Goal: Transaction & Acquisition: Purchase product/service

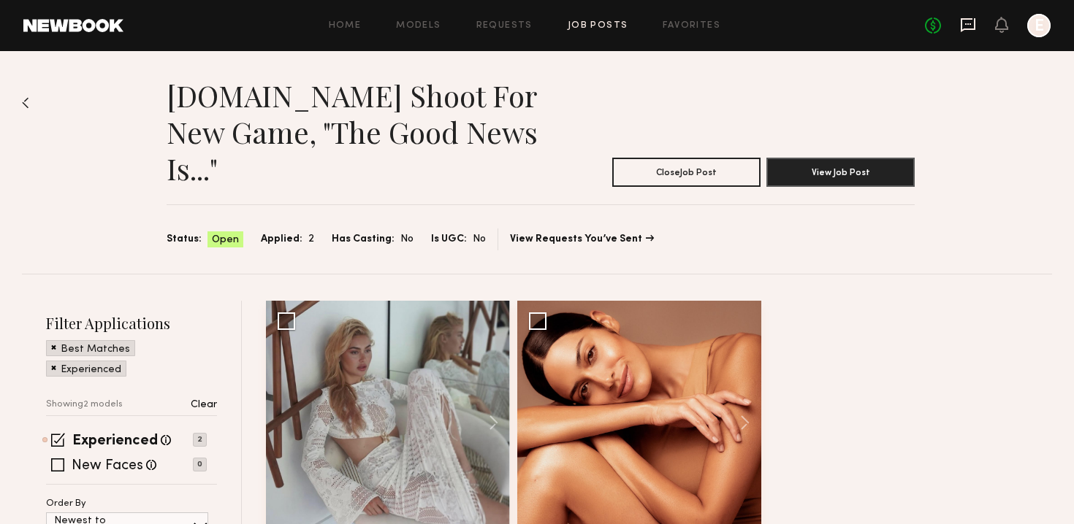
click at [974, 27] on icon at bounding box center [967, 25] width 15 height 14
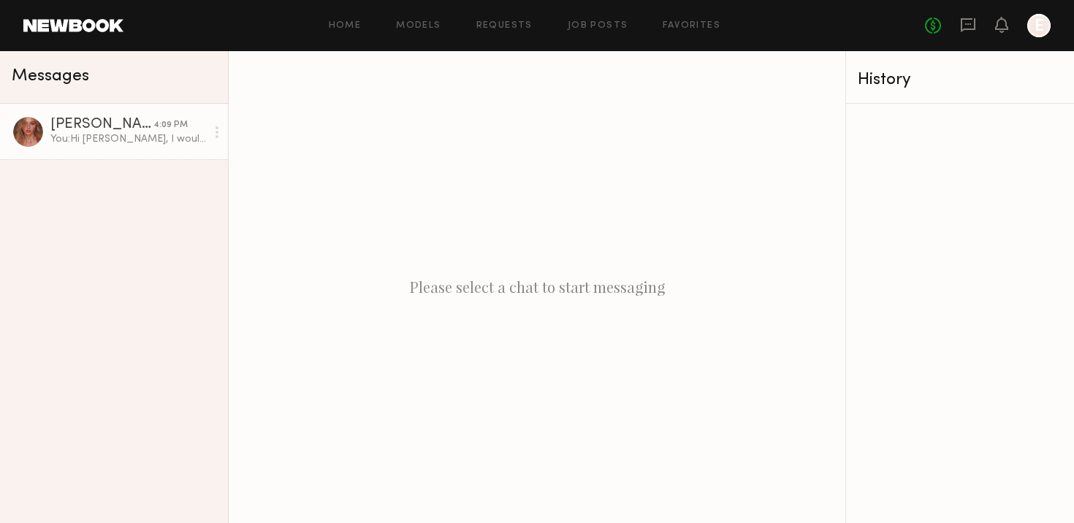
click at [62, 121] on div "Johanna C." at bounding box center [101, 125] width 103 height 15
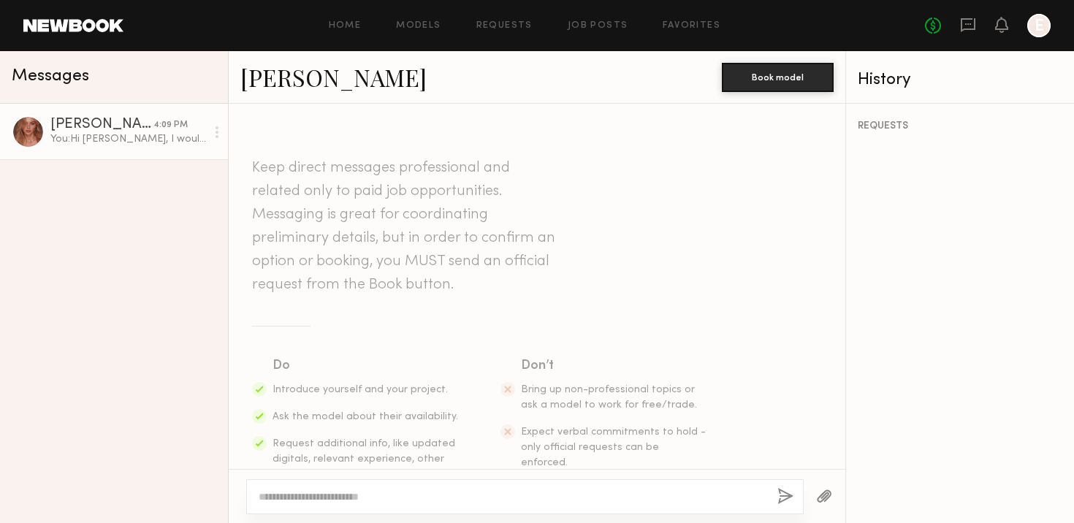
scroll to position [450, 0]
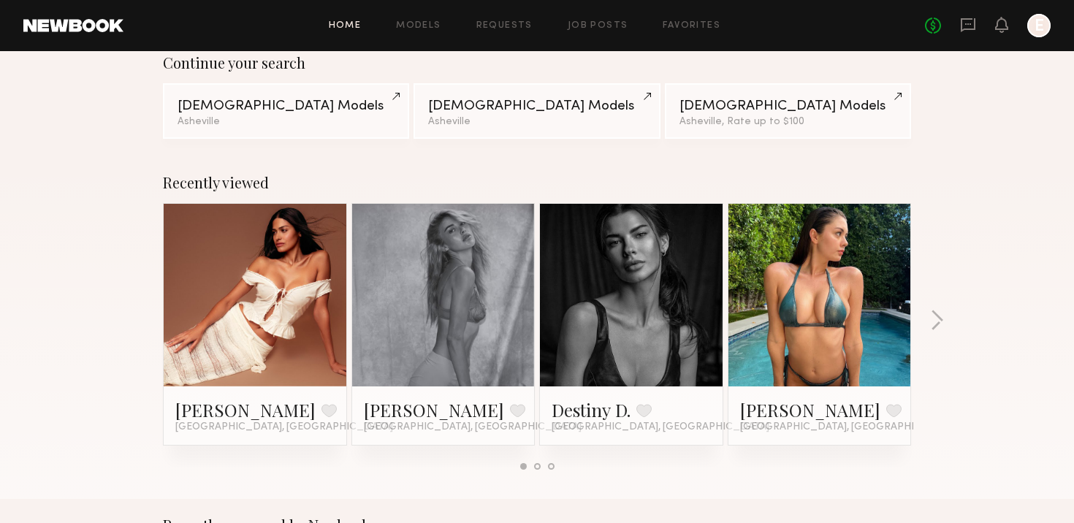
scroll to position [132, 0]
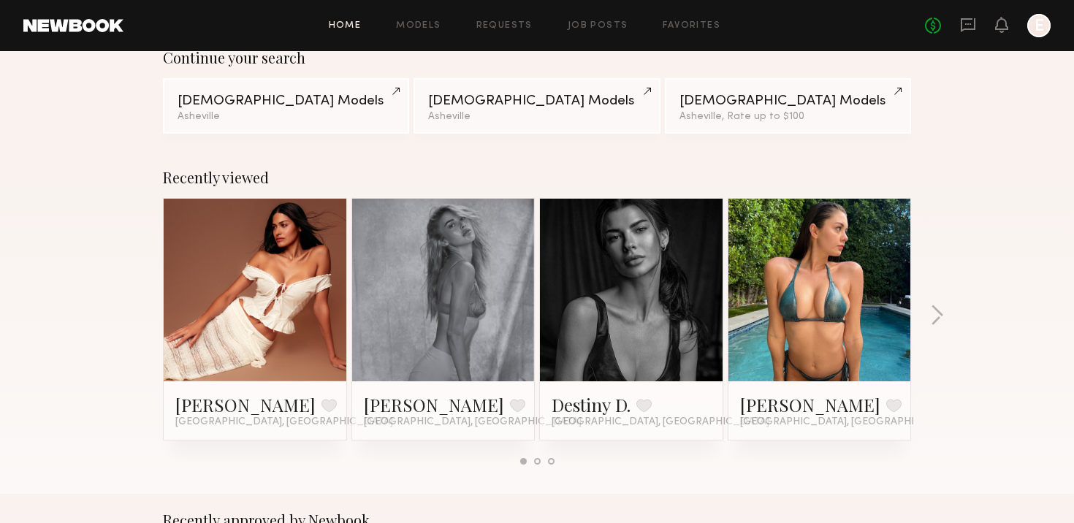
click at [684, 264] on div at bounding box center [631, 290] width 183 height 183
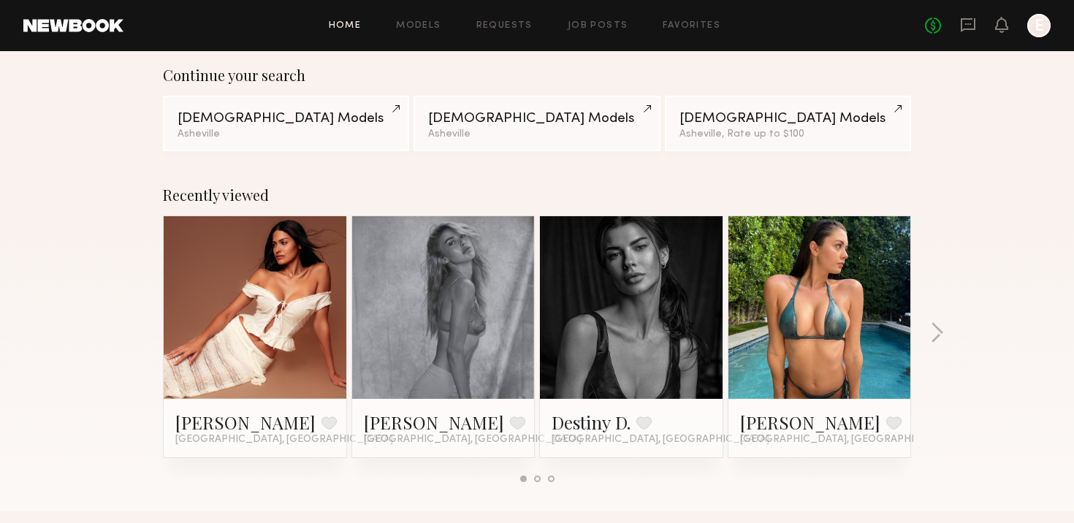
scroll to position [112, 0]
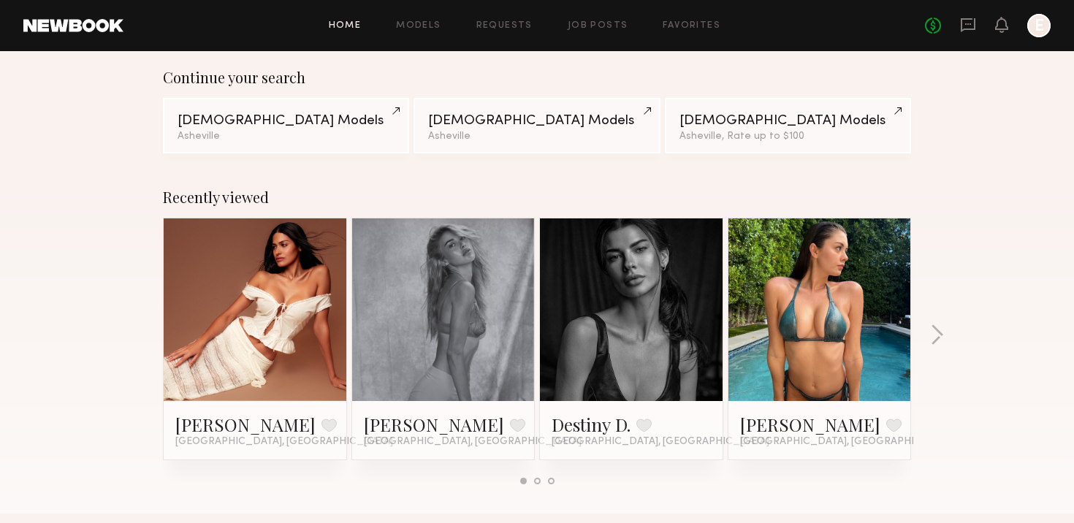
click at [628, 301] on link at bounding box center [631, 309] width 89 height 183
click at [493, 290] on div at bounding box center [443, 309] width 183 height 183
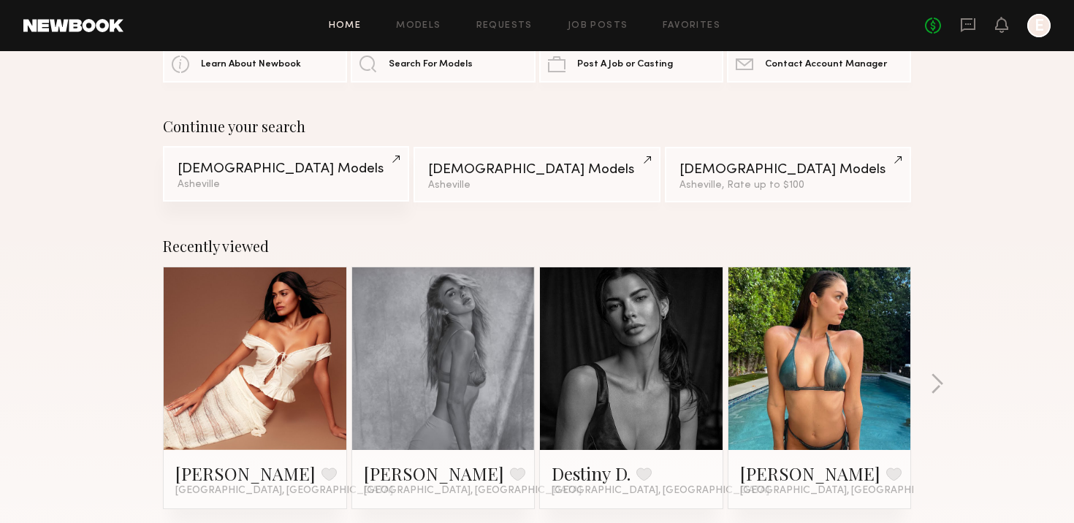
scroll to position [0, 0]
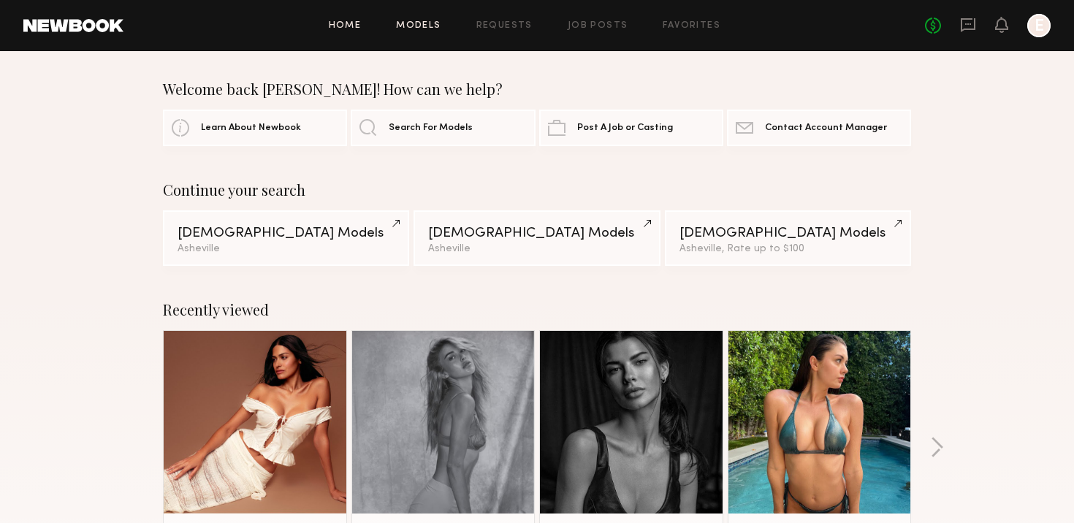
click at [440, 30] on link "Models" at bounding box center [418, 25] width 45 height 9
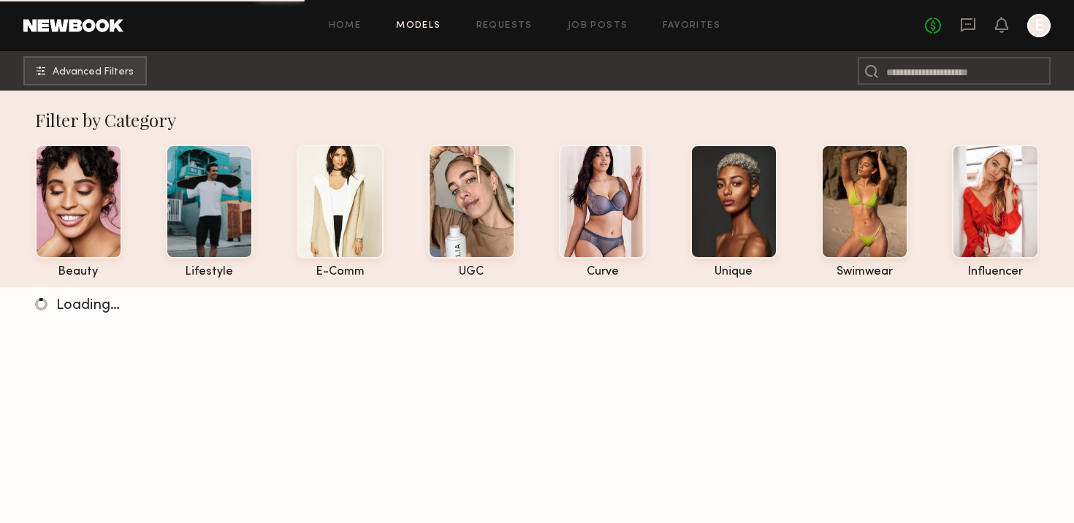
scroll to position [2, 0]
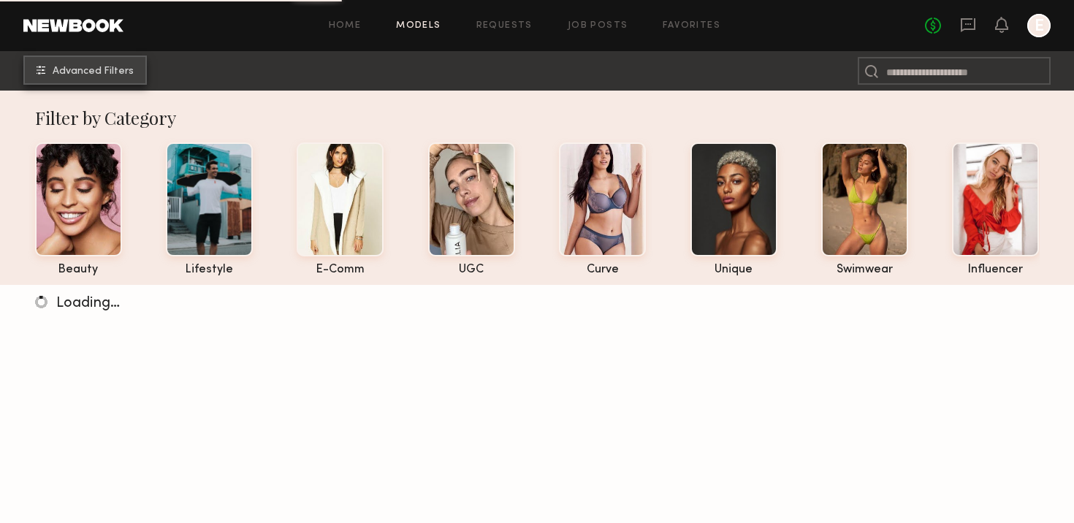
click at [103, 69] on span "Advanced Filters" at bounding box center [93, 71] width 81 height 10
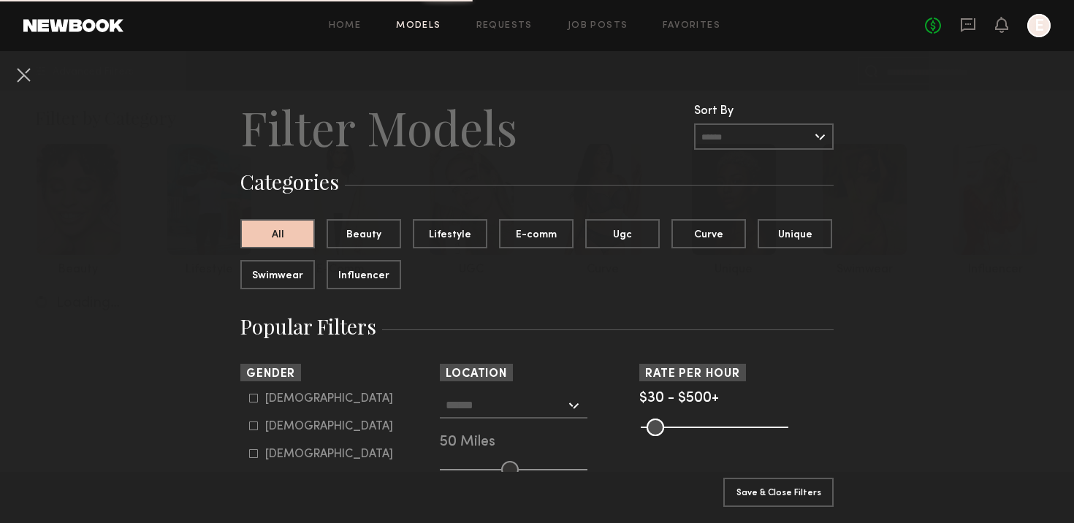
scroll to position [47, 0]
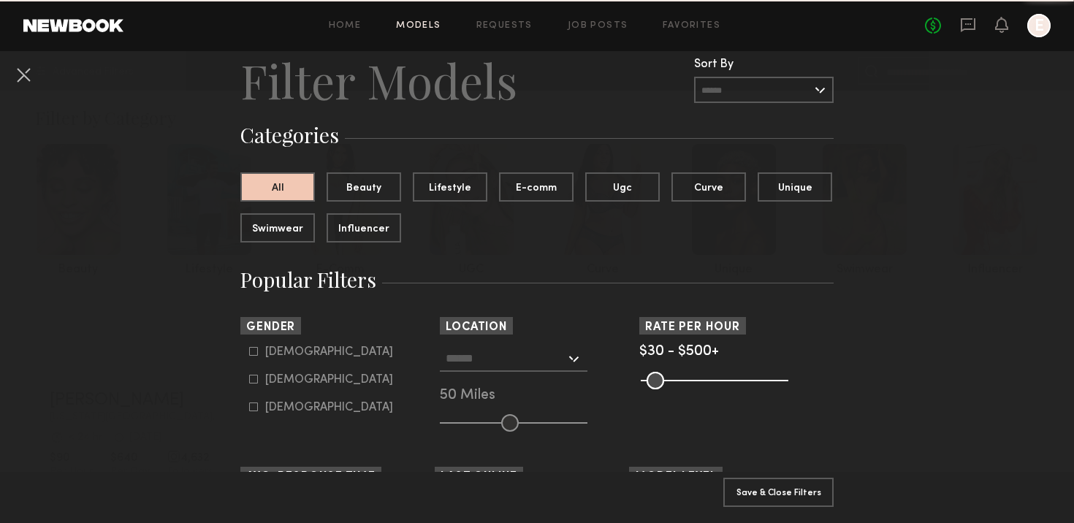
click at [253, 376] on icon at bounding box center [253, 379] width 9 height 9
type input "**"
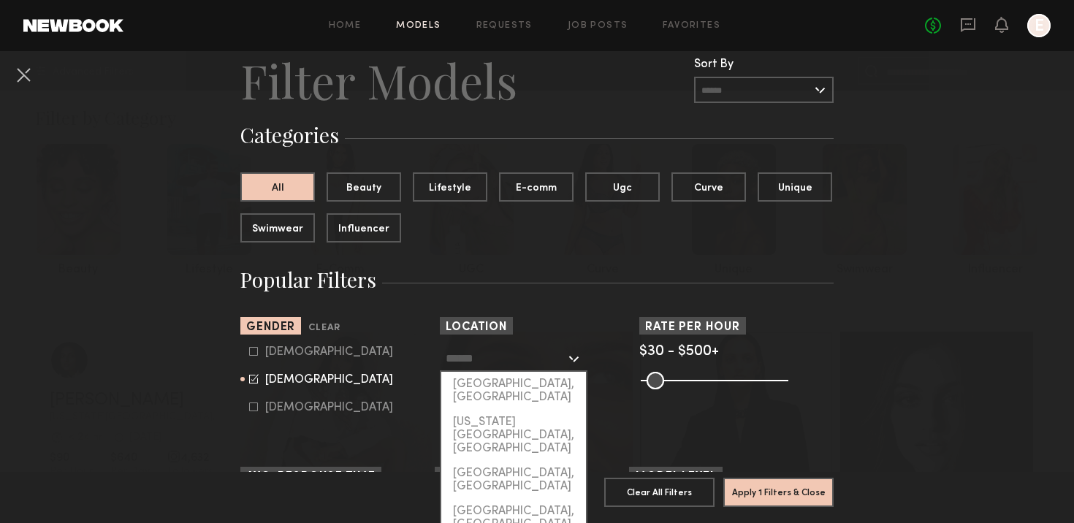
click at [498, 357] on input "text" at bounding box center [506, 357] width 120 height 25
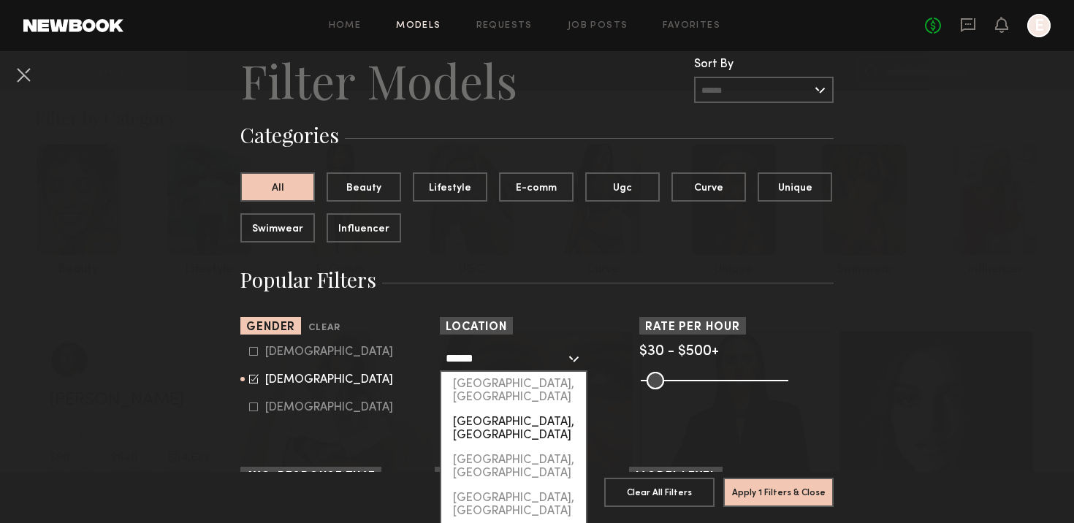
click at [508, 410] on div "Greenville, SC" at bounding box center [513, 429] width 145 height 38
type input "**********"
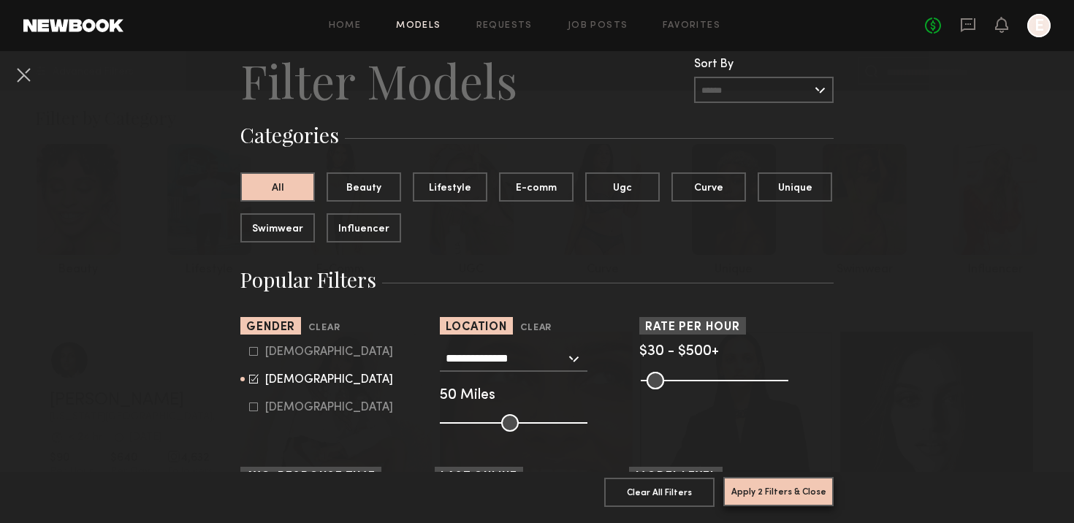
click at [789, 489] on button "Apply 2 Filters & Close" at bounding box center [778, 491] width 110 height 29
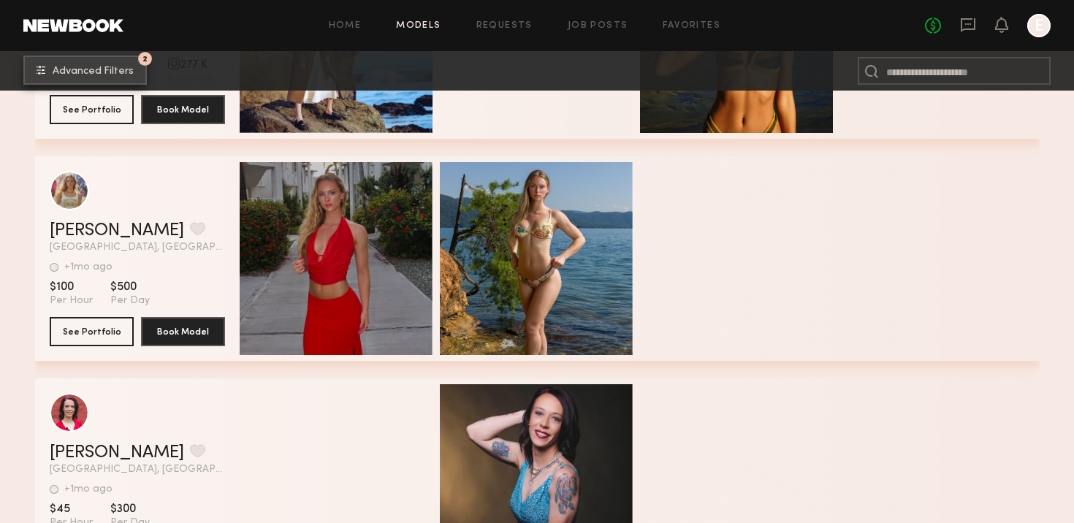
scroll to position [215, 0]
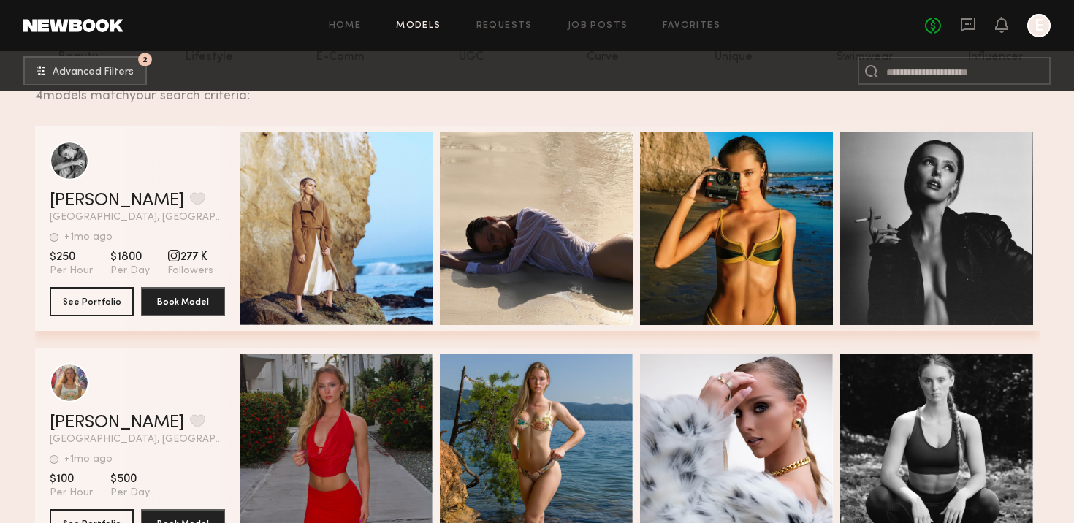
click at [184, 263] on span "277 K" at bounding box center [190, 257] width 46 height 15
click at [186, 253] on span "277 K" at bounding box center [190, 257] width 46 height 15
click at [83, 301] on button "See Portfolio" at bounding box center [92, 300] width 84 height 29
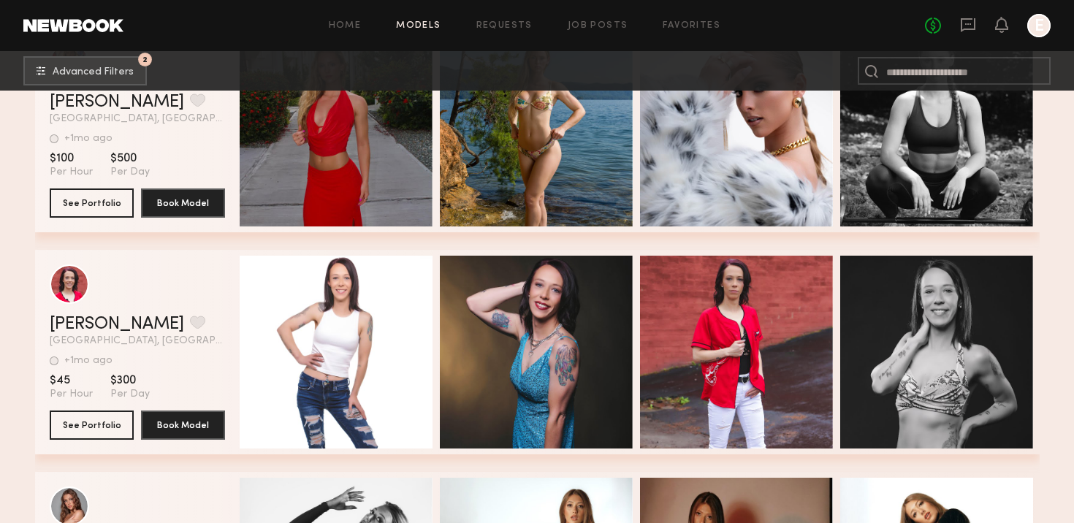
scroll to position [541, 0]
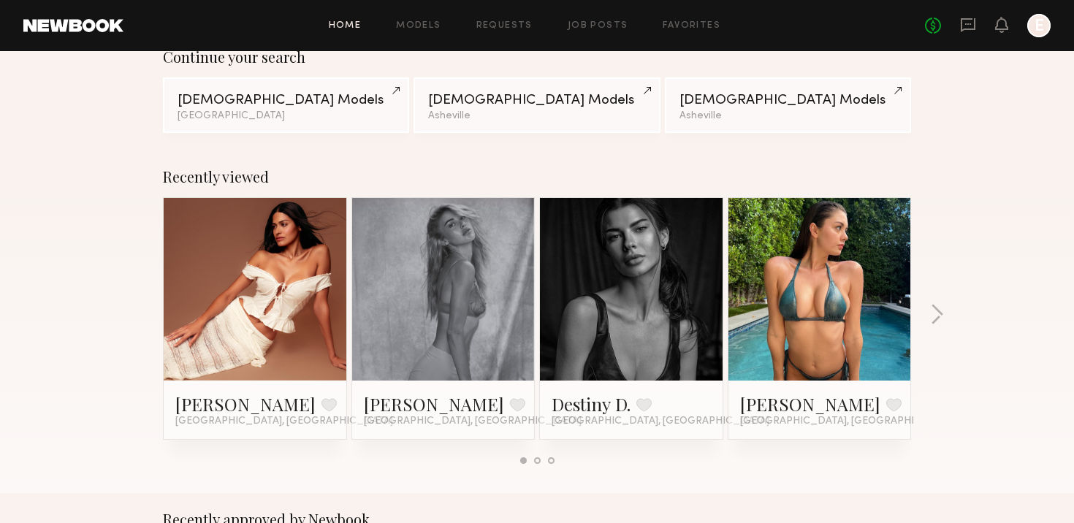
scroll to position [174, 0]
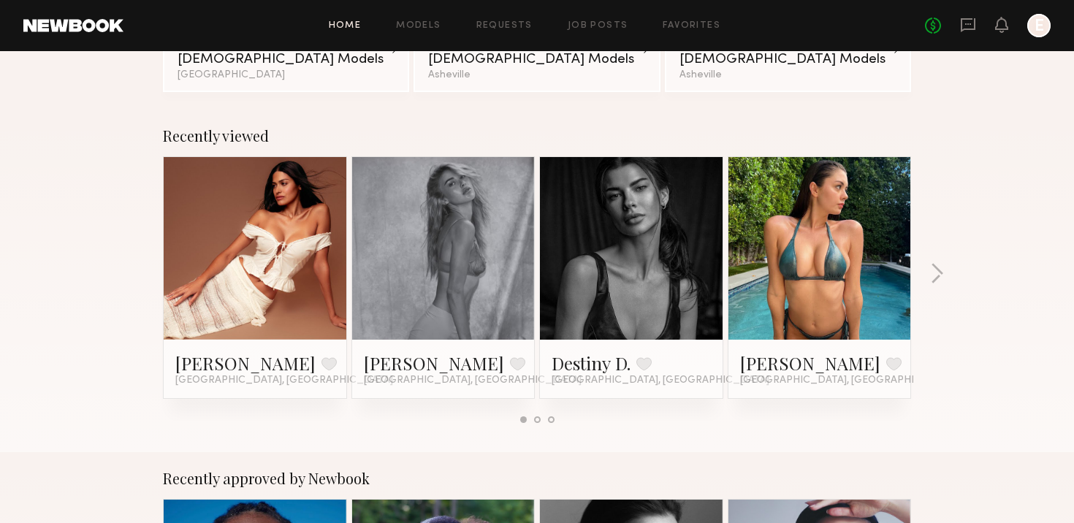
click at [426, 340] on div "Johanna C. Favorite Miami, FL" at bounding box center [443, 369] width 183 height 58
click at [419, 351] on link "[PERSON_NAME]" at bounding box center [434, 362] width 140 height 23
